Goal: Task Accomplishment & Management: Manage account settings

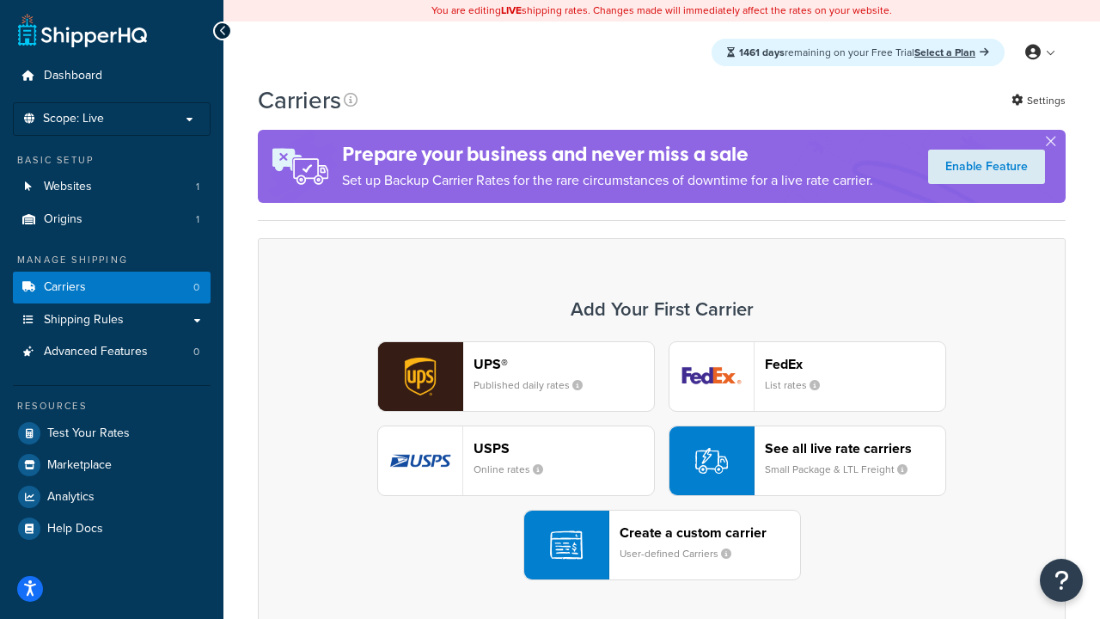
click at [662, 461] on div "UPS® Published daily rates FedEx List rates USPS Online rates See all live rate…" at bounding box center [662, 460] width 772 height 239
click at [855, 363] on header "FedEx" at bounding box center [855, 364] width 180 height 16
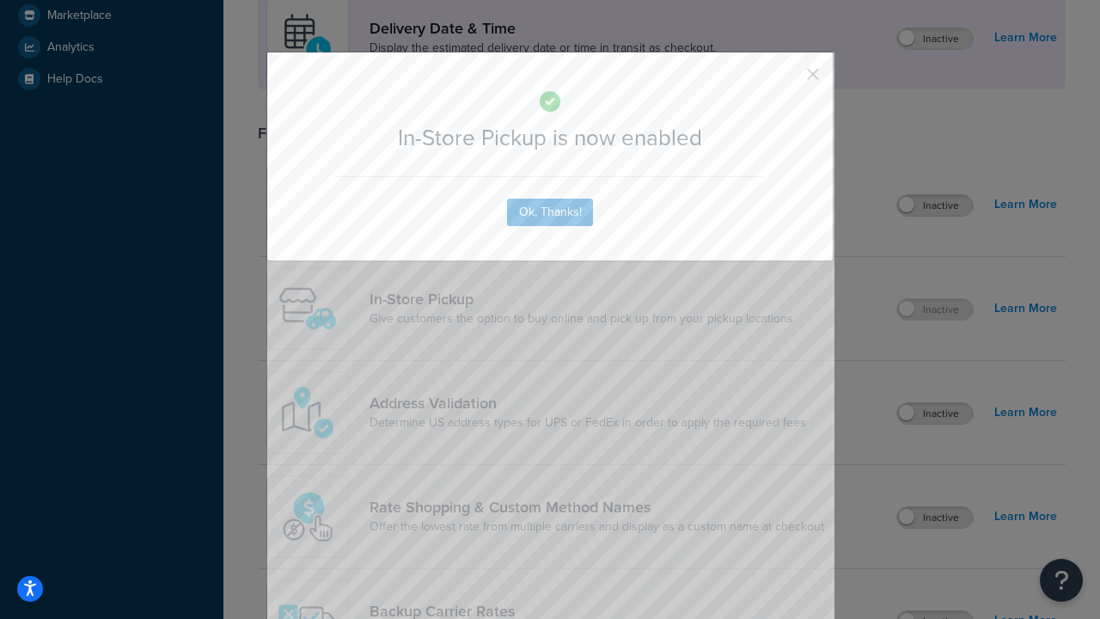
scroll to position [482, 0]
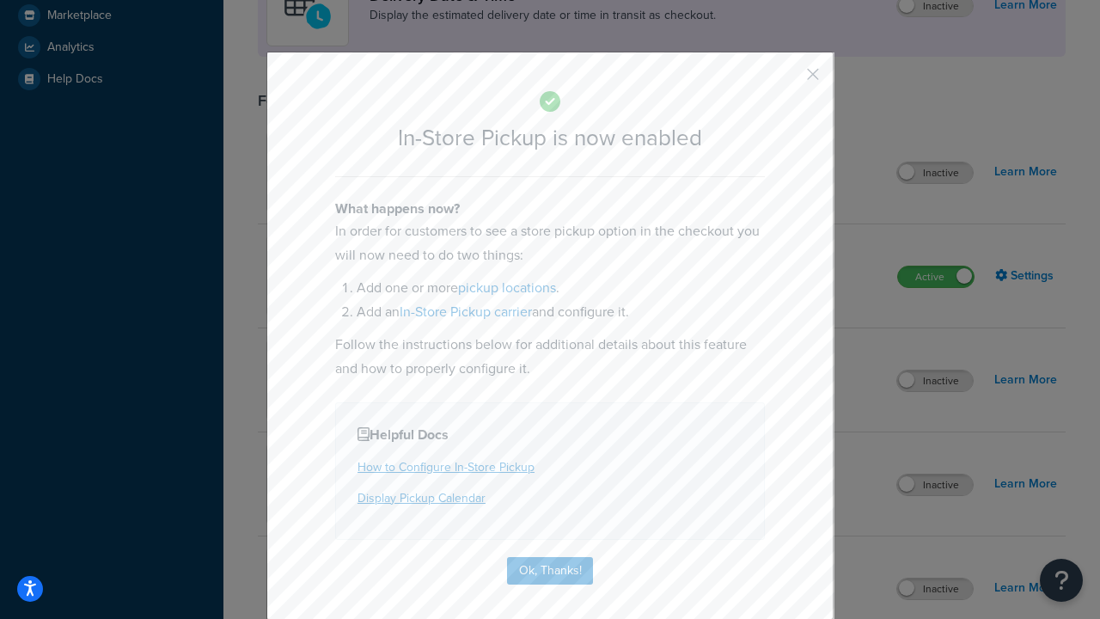
click at [787, 80] on button "button" at bounding box center [787, 80] width 4 height 4
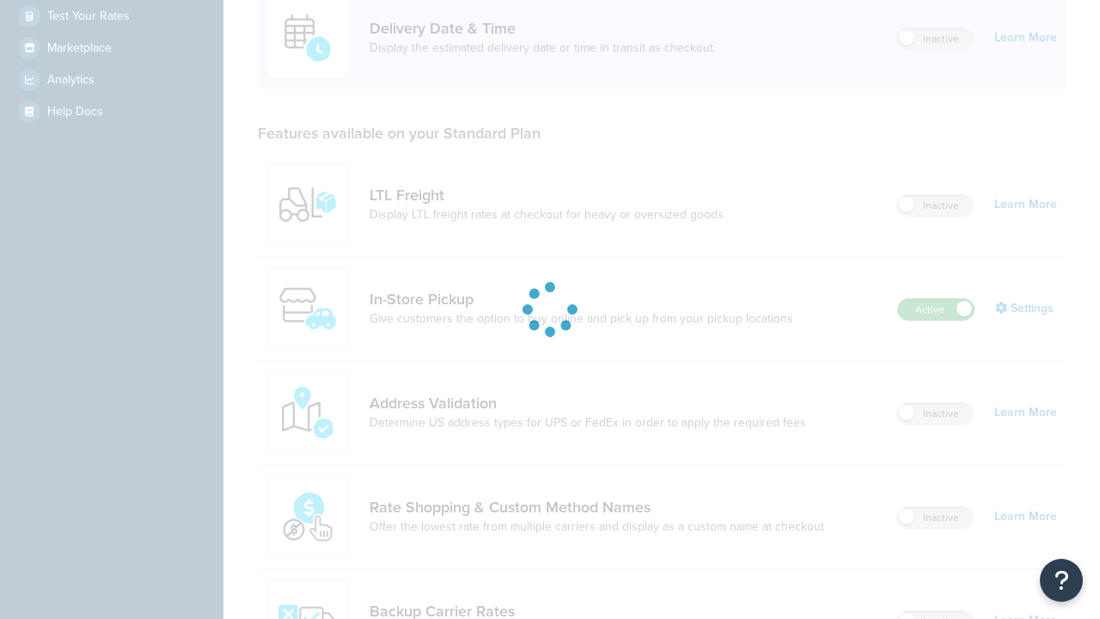
click at [936, 299] on label "Active" at bounding box center [936, 309] width 76 height 21
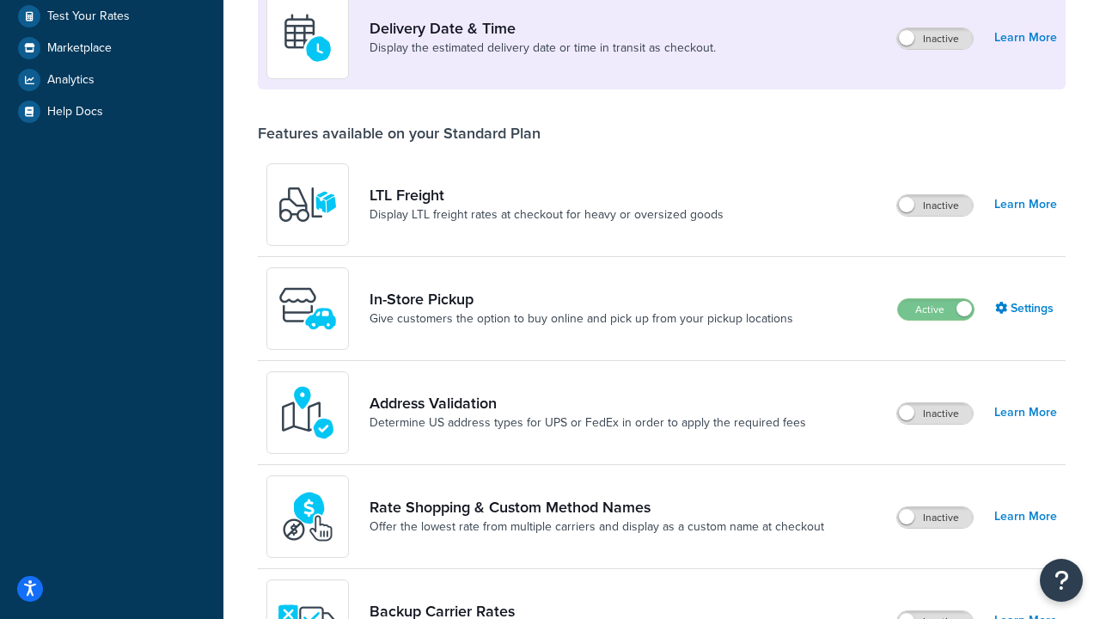
scroll to position [748, 0]
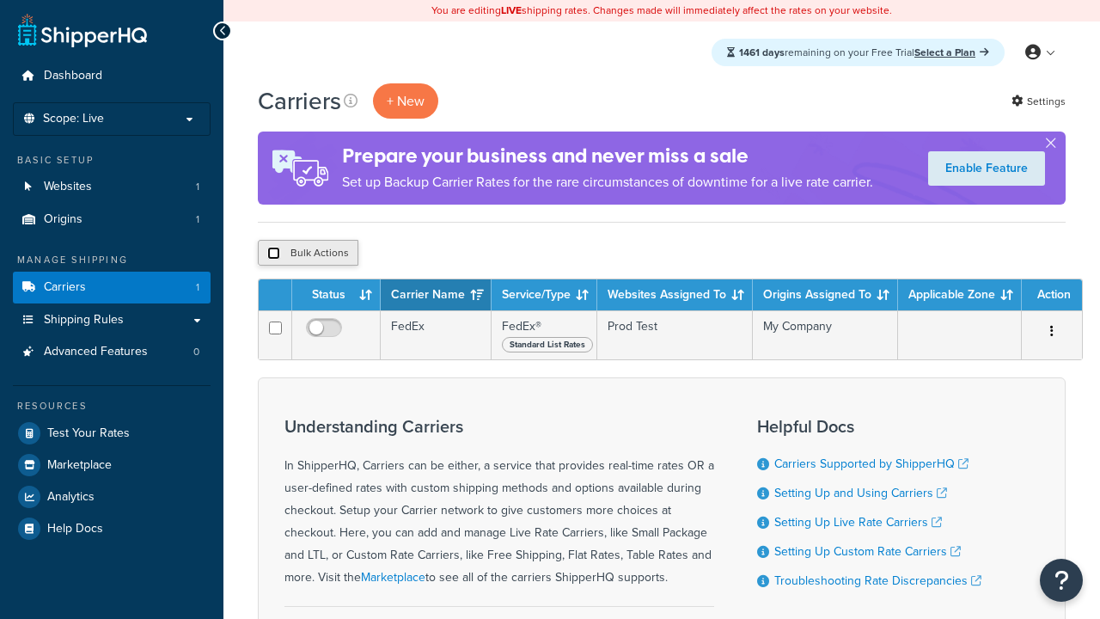
click at [273, 253] on input "checkbox" at bounding box center [273, 253] width 13 height 13
checkbox input "true"
click at [0, 0] on button "Delete" at bounding box center [0, 0] width 0 height 0
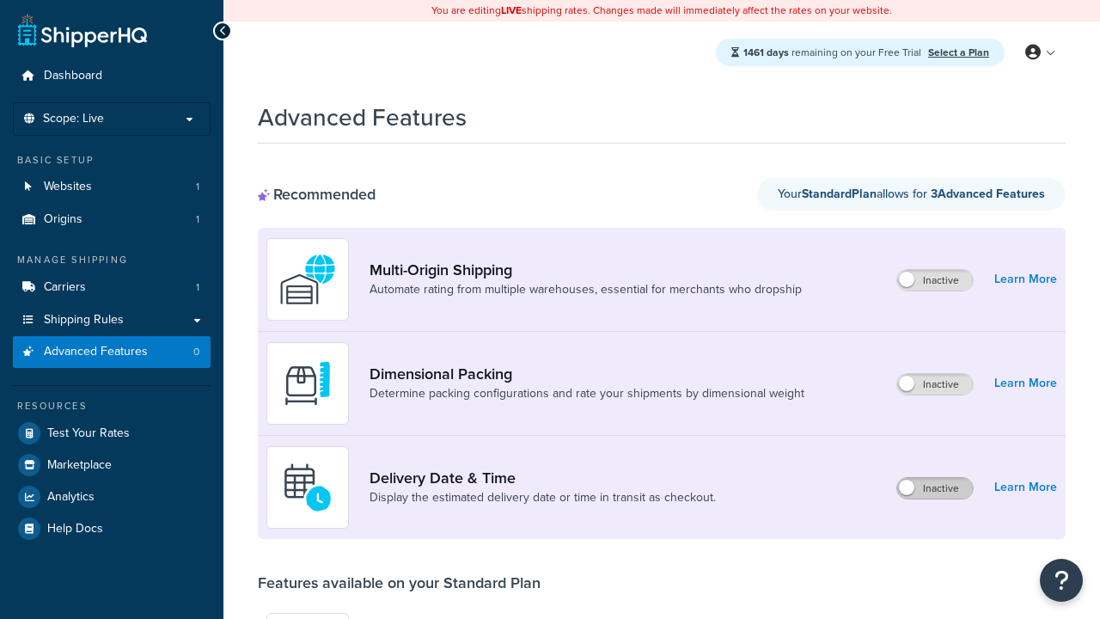
click at [935, 488] on label "Inactive" at bounding box center [935, 488] width 76 height 21
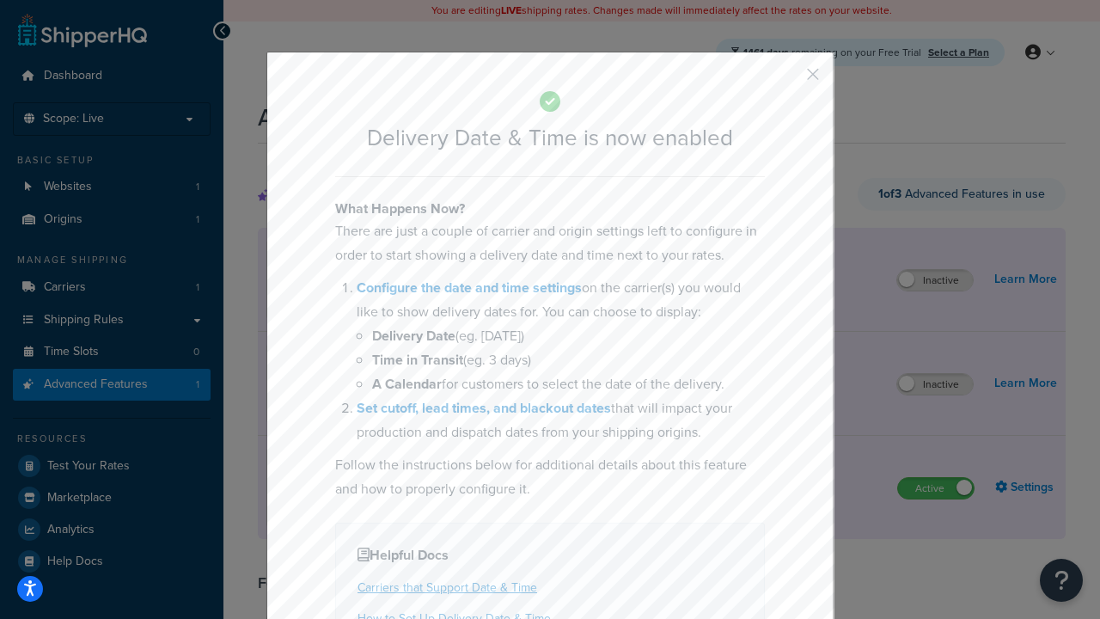
click at [787, 80] on button "button" at bounding box center [787, 80] width 4 height 4
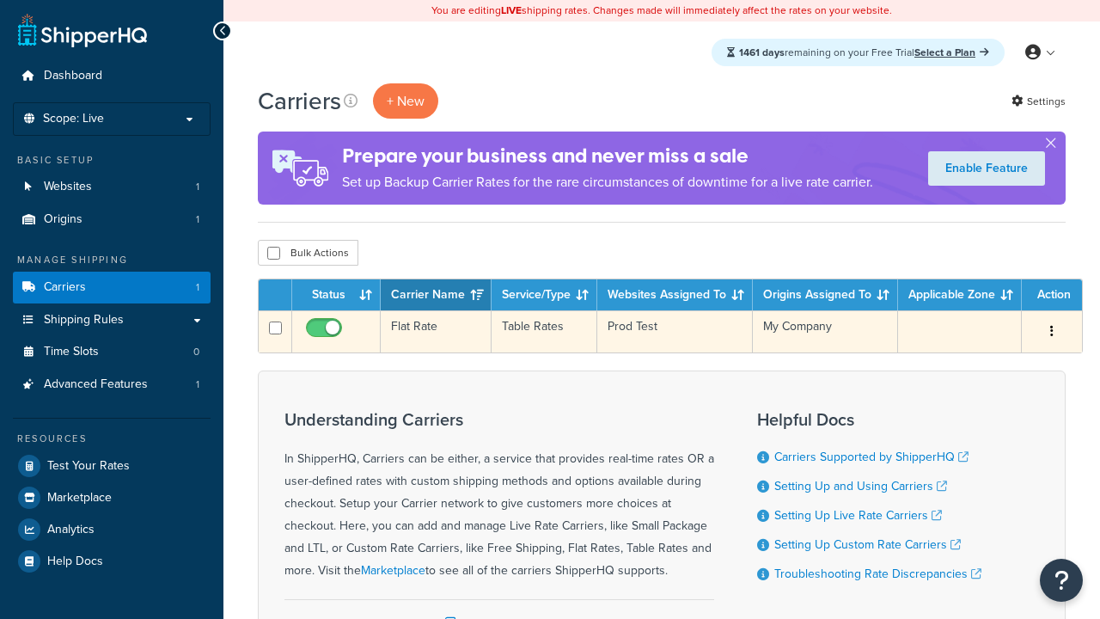
click at [436, 332] on td "Flat Rate" at bounding box center [436, 331] width 111 height 42
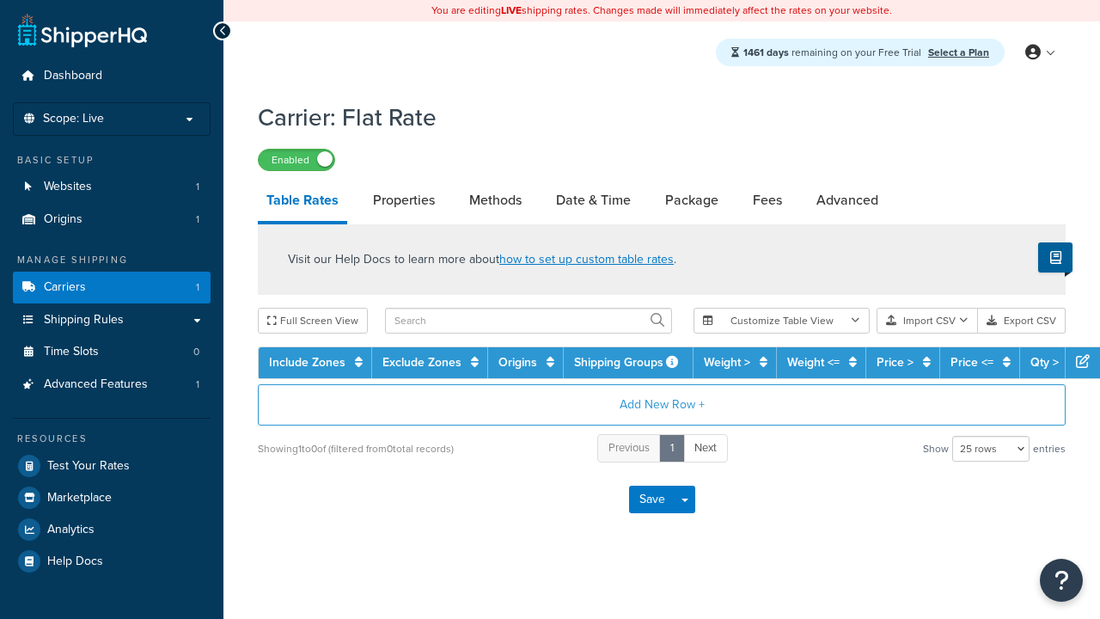
select select "25"
click at [593, 201] on link "Date & Time" at bounding box center [593, 200] width 92 height 41
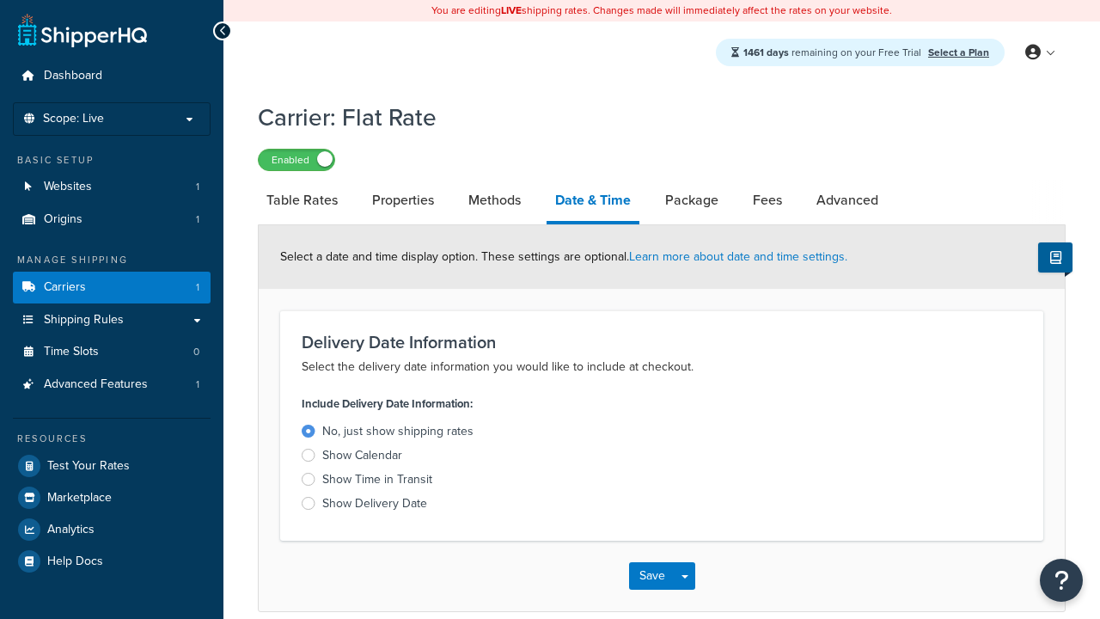
click at [377, 482] on div "Show Time in Transit" at bounding box center [377, 479] width 110 height 17
click at [0, 0] on input "Show Time in Transit" at bounding box center [0, 0] width 0 height 0
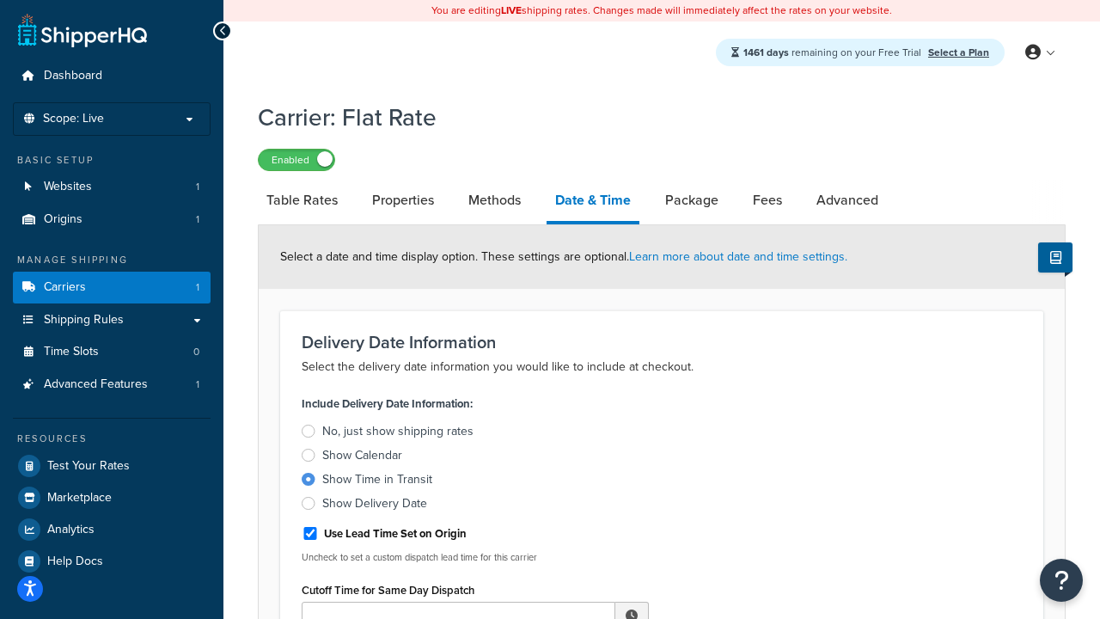
click at [377, 482] on div "Show Time in Transit" at bounding box center [377, 479] width 110 height 17
click at [0, 0] on input "Show Time in Transit" at bounding box center [0, 0] width 0 height 0
type input "11:00 AM"
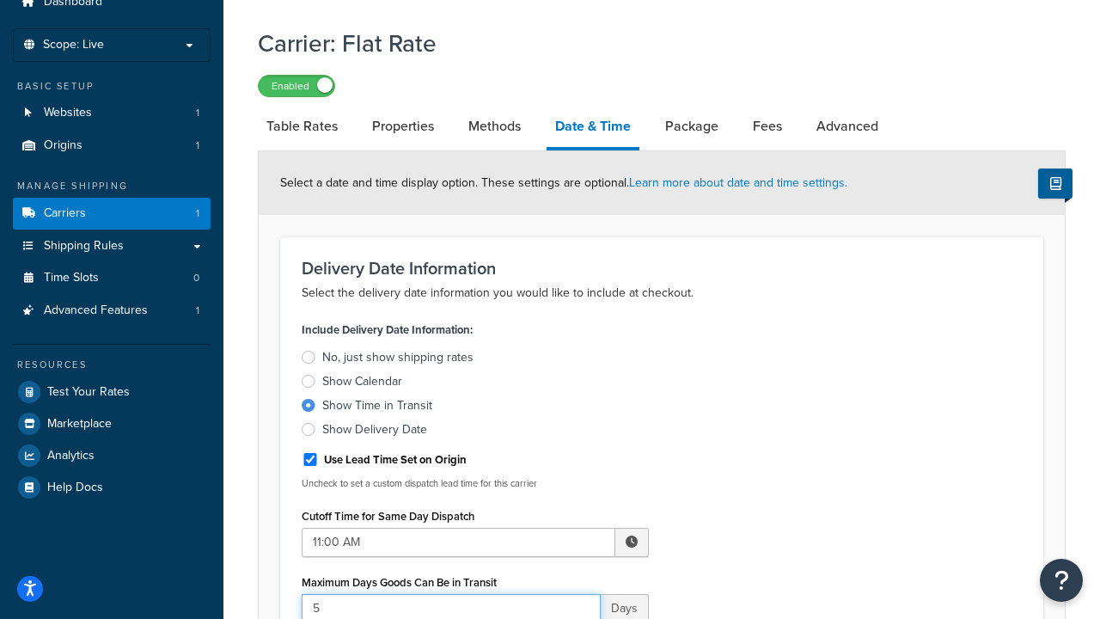
type input "5"
type input "Delivered on:"
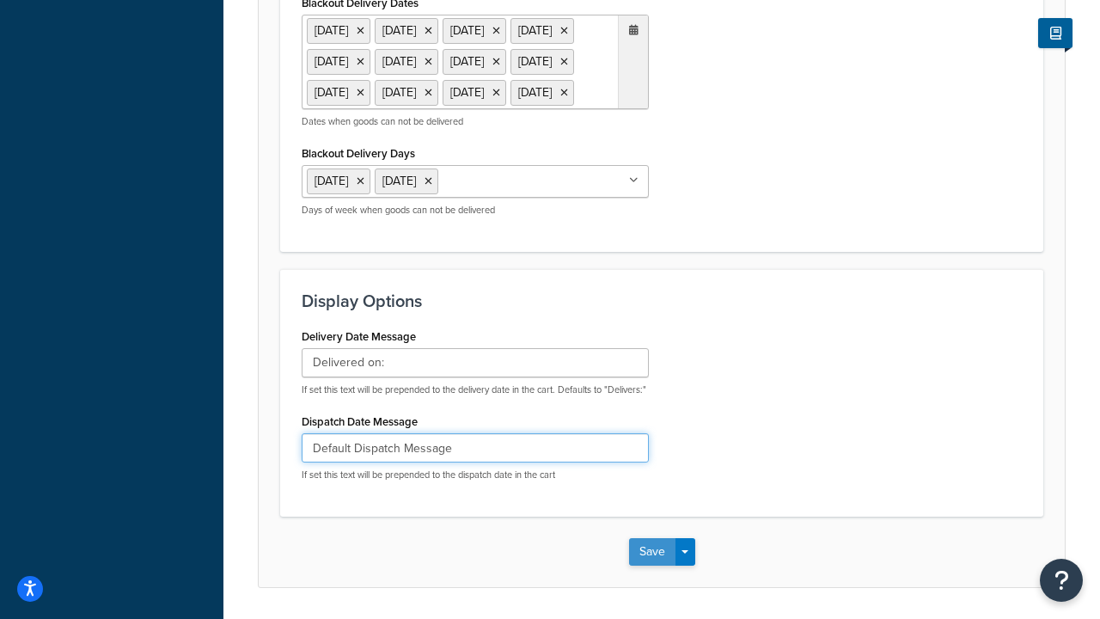
type input "Default Dispatch Message"
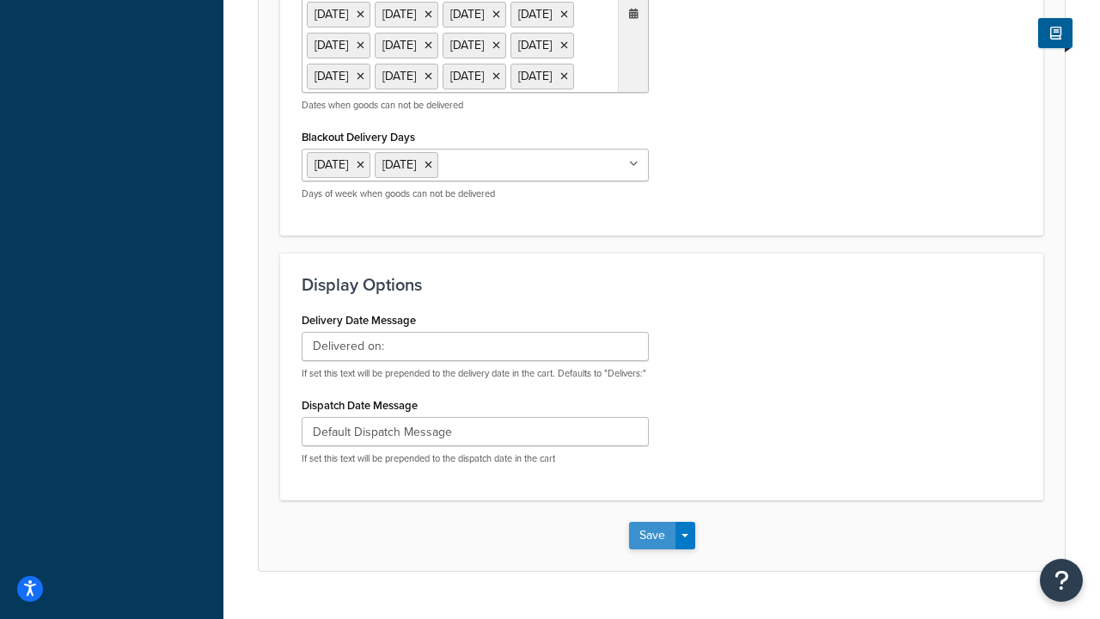
click at [651, 522] on button "Save" at bounding box center [652, 535] width 46 height 27
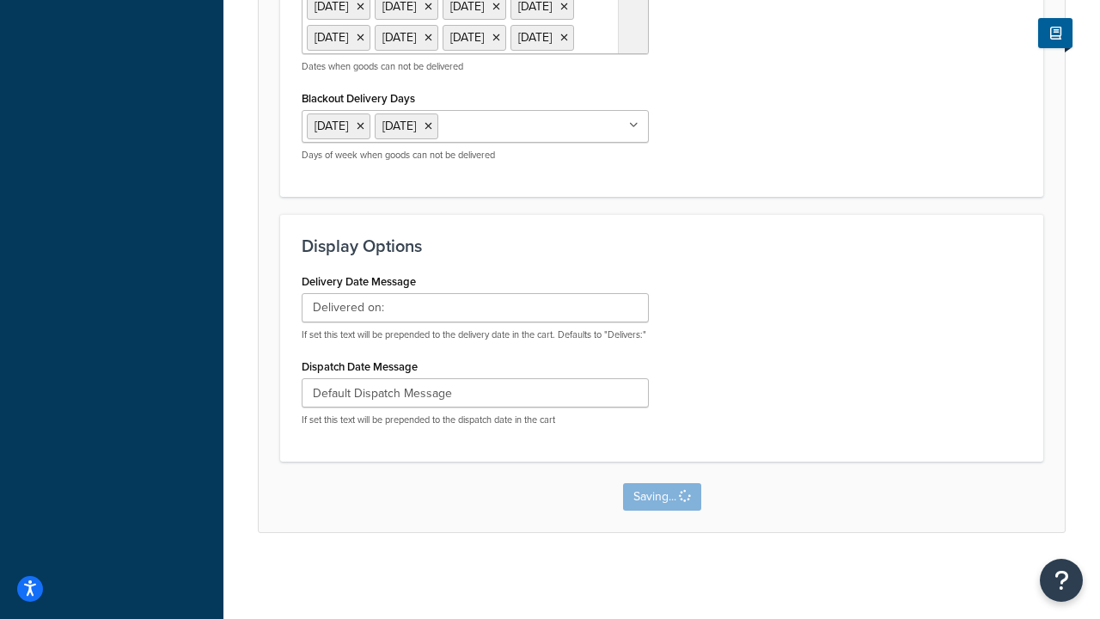
scroll to position [0, 0]
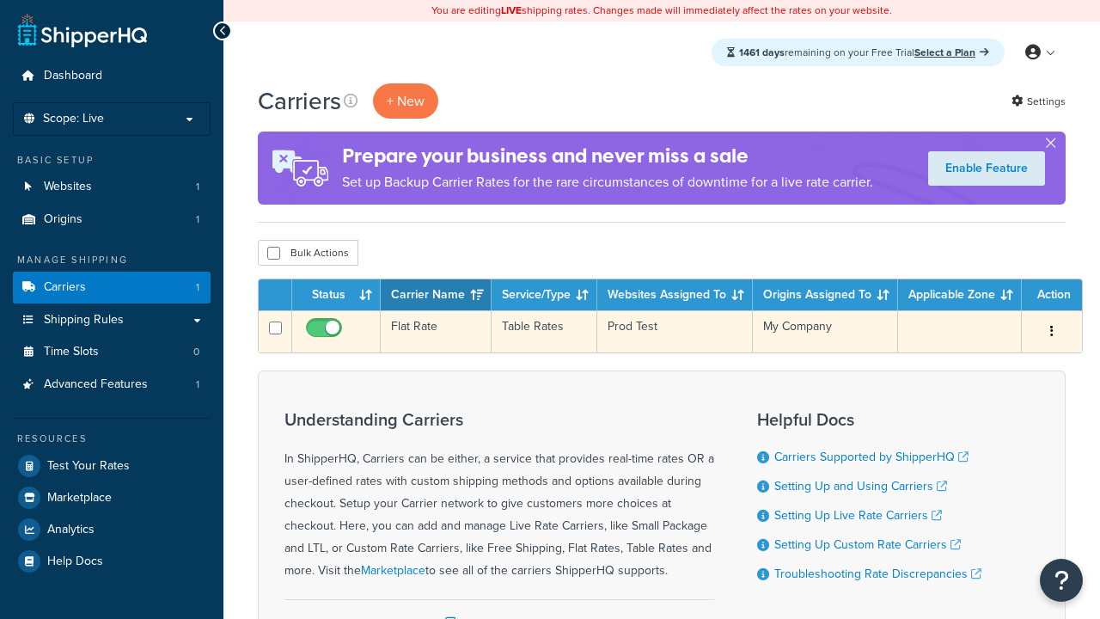
click at [436, 332] on td "Flat Rate" at bounding box center [436, 331] width 111 height 42
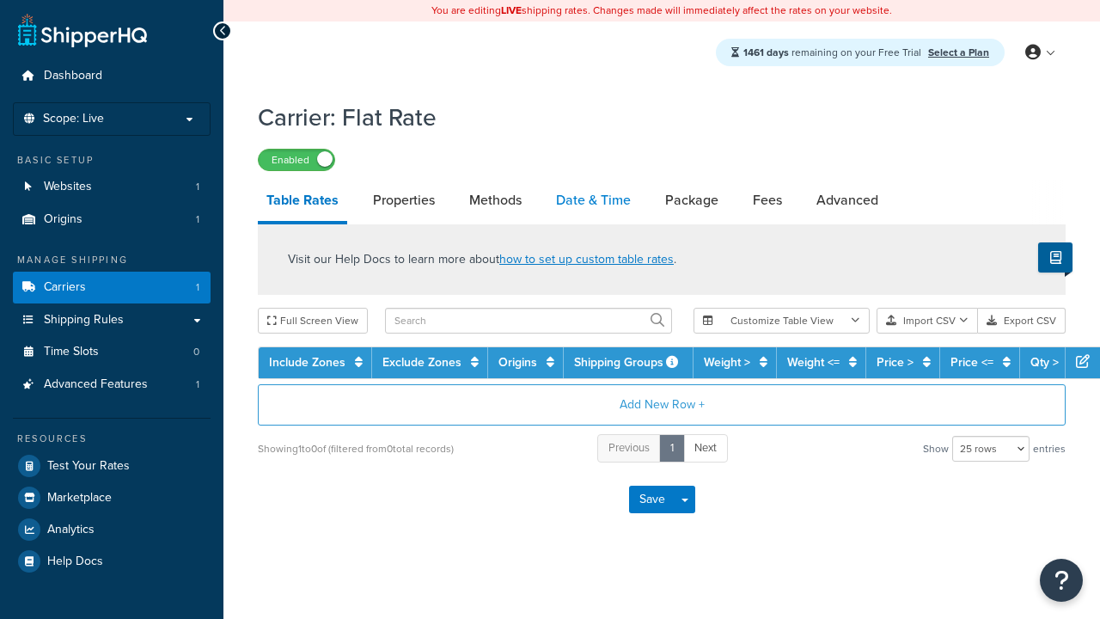
click at [593, 201] on link "Date & Time" at bounding box center [593, 200] width 92 height 41
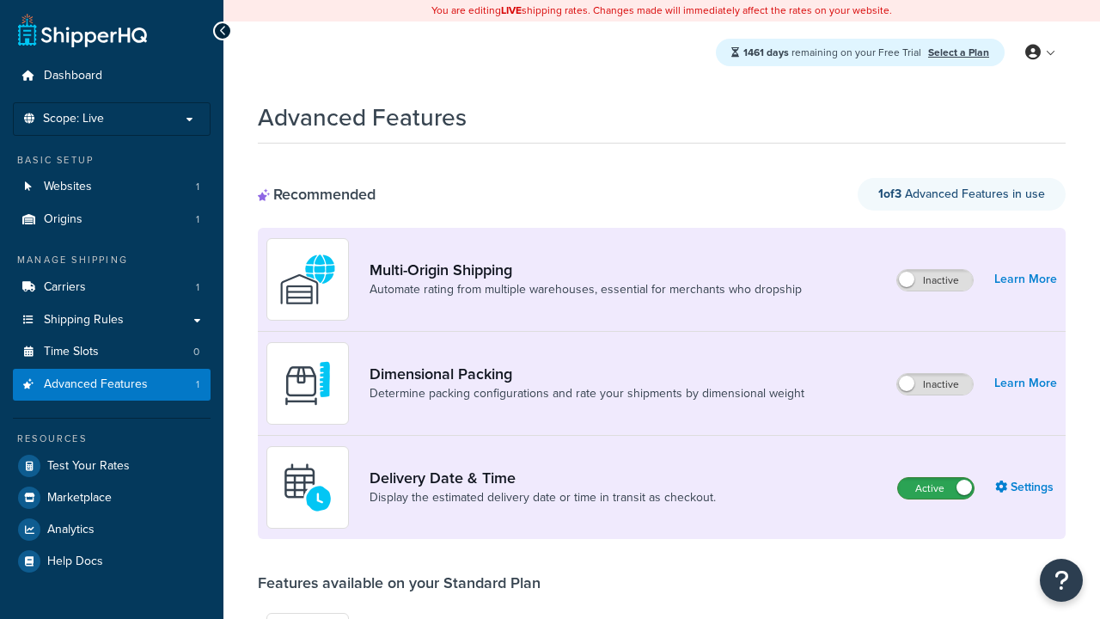
click at [936, 488] on label "Active" at bounding box center [936, 488] width 76 height 21
